Goal: Transaction & Acquisition: Purchase product/service

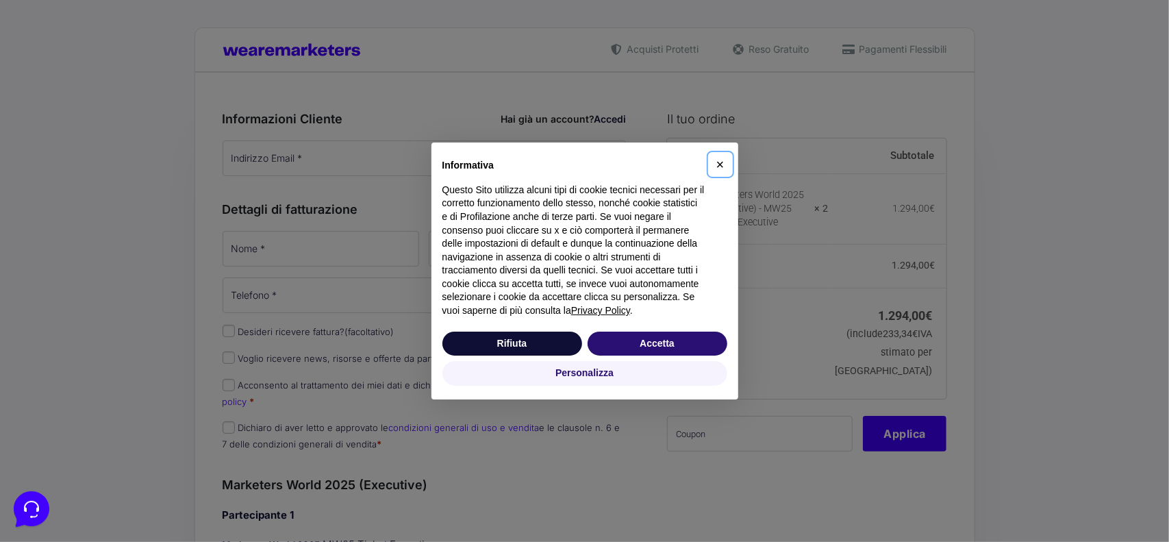
click at [720, 164] on span "×" at bounding box center [720, 164] width 8 height 15
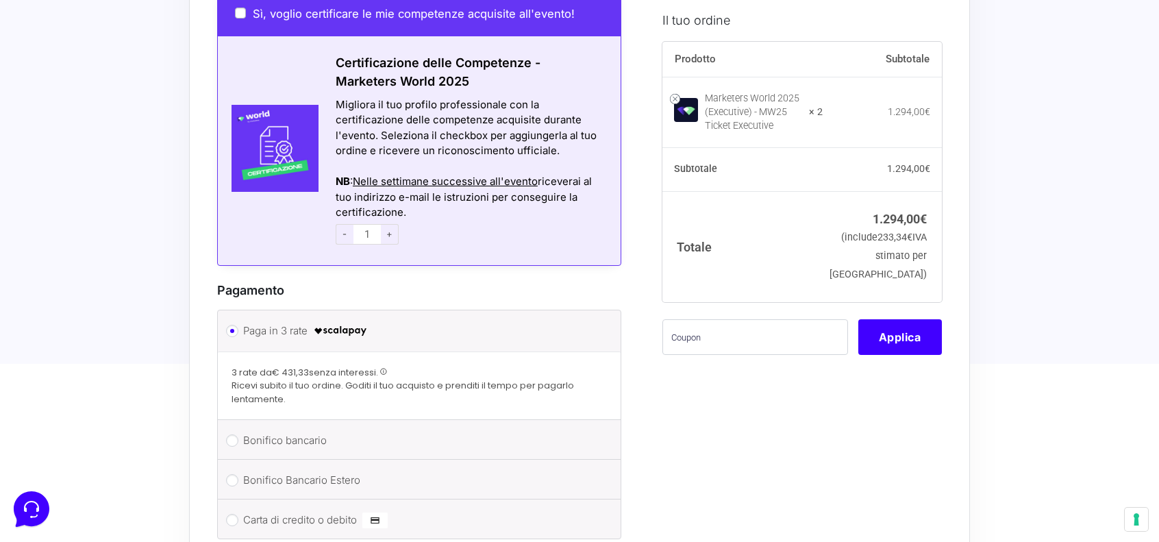
scroll to position [1087, 0]
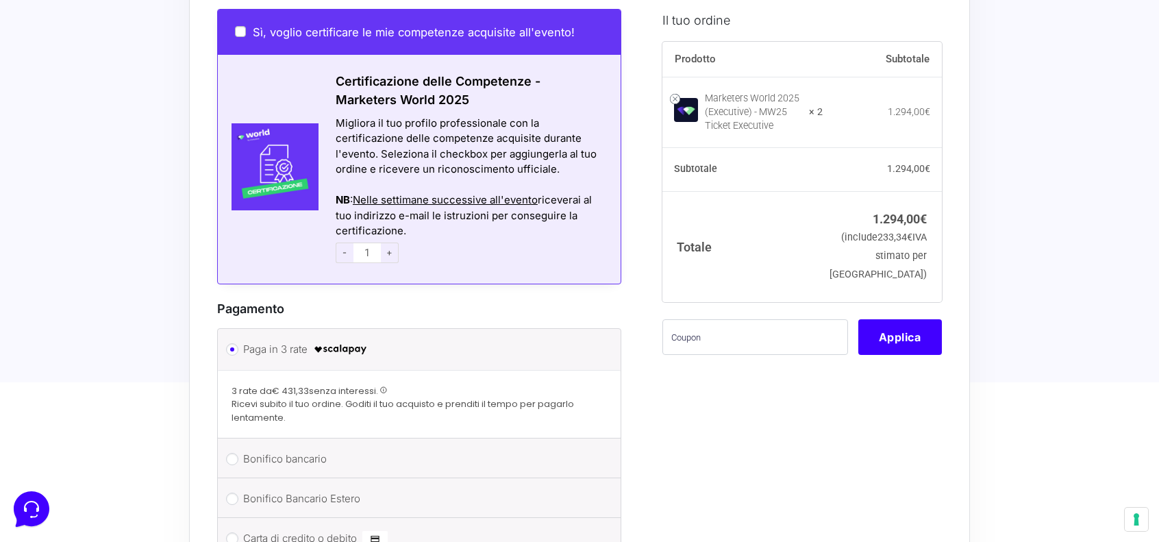
click at [347, 242] on span "-" at bounding box center [345, 252] width 18 height 21
click at [395, 242] on span "+" at bounding box center [390, 252] width 18 height 21
click at [341, 242] on span "-" at bounding box center [345, 252] width 18 height 21
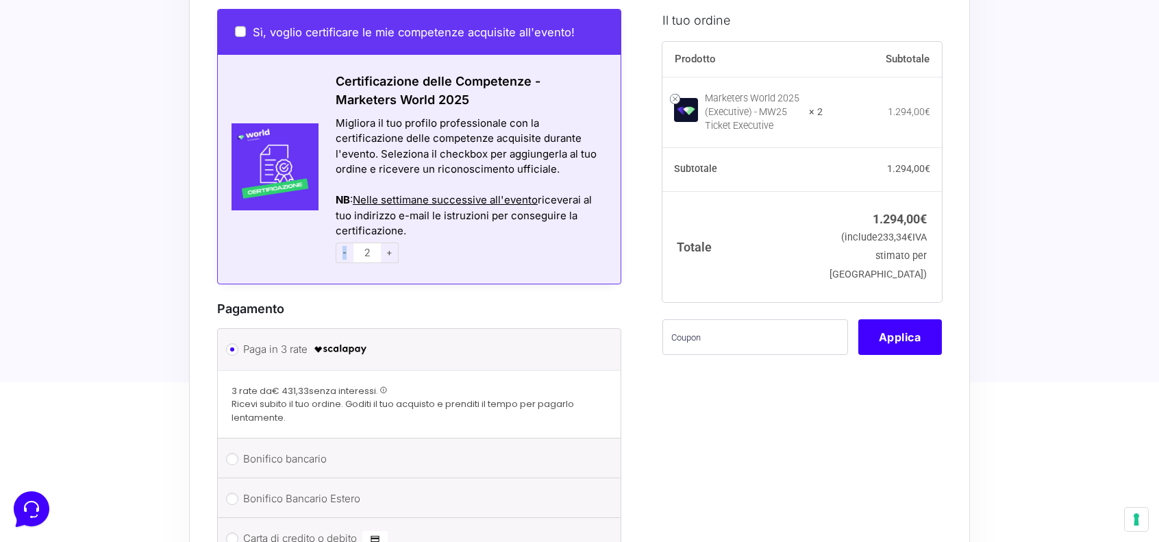
type input "1"
click at [341, 242] on span "-" at bounding box center [345, 252] width 18 height 21
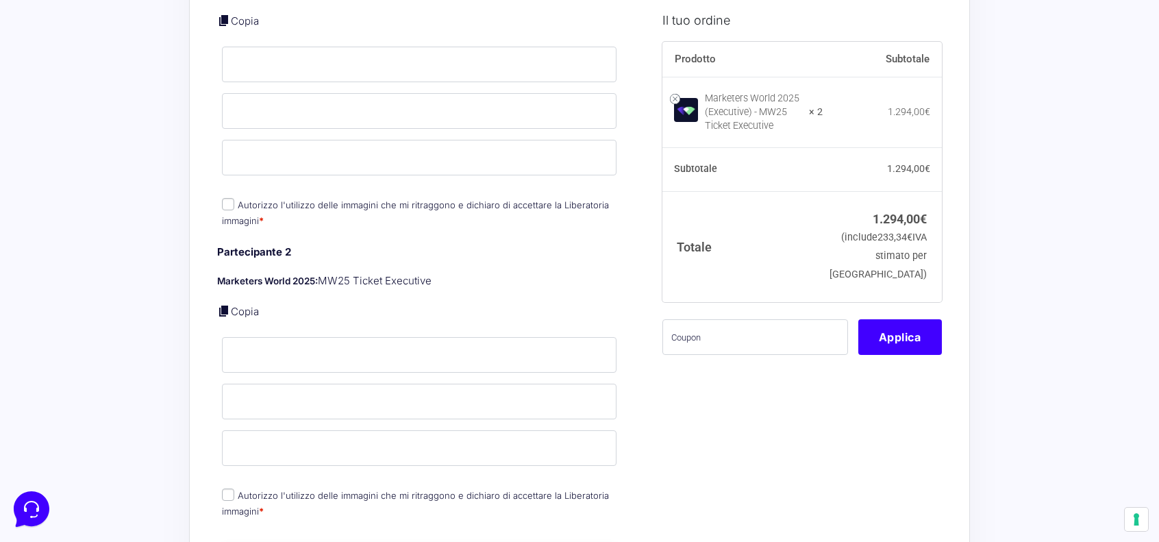
scroll to position [539, 0]
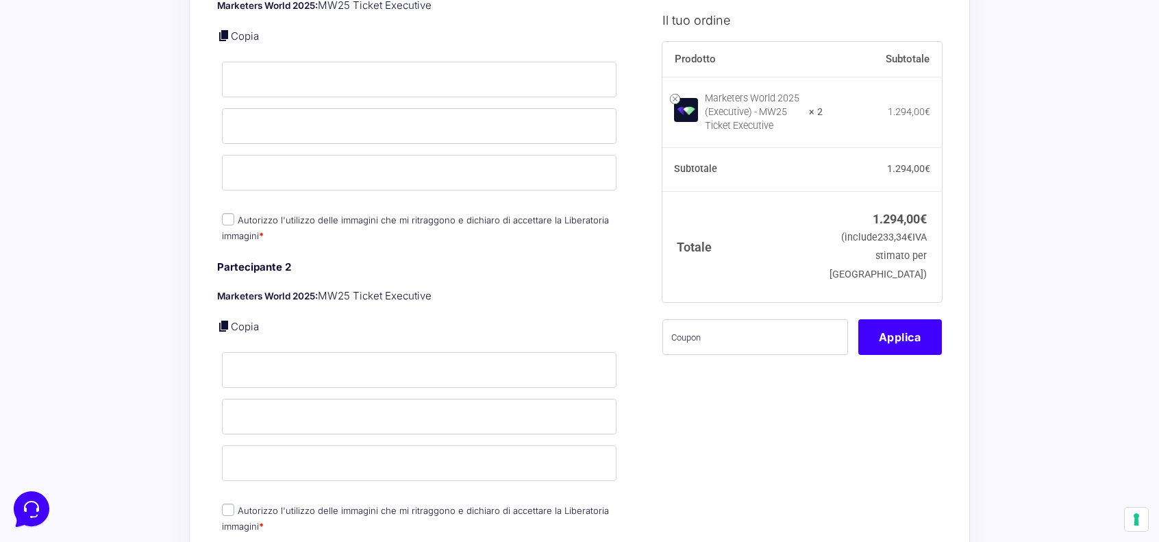
click at [248, 320] on link "Copia" at bounding box center [245, 326] width 28 height 13
click at [246, 320] on link "Copia" at bounding box center [245, 326] width 28 height 13
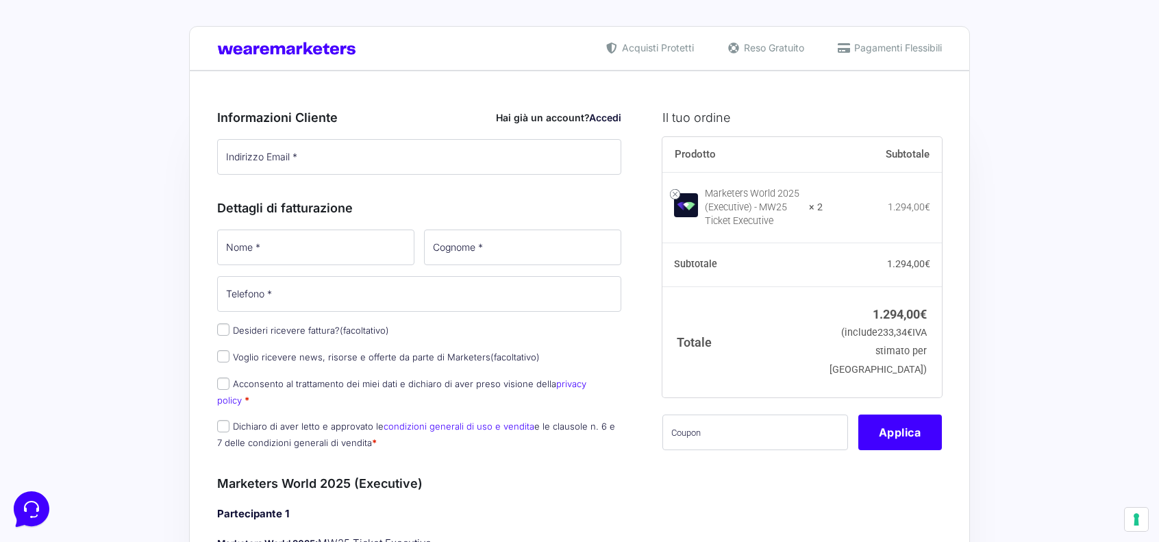
scroll to position [0, 0]
